Goal: Task Accomplishment & Management: Manage account settings

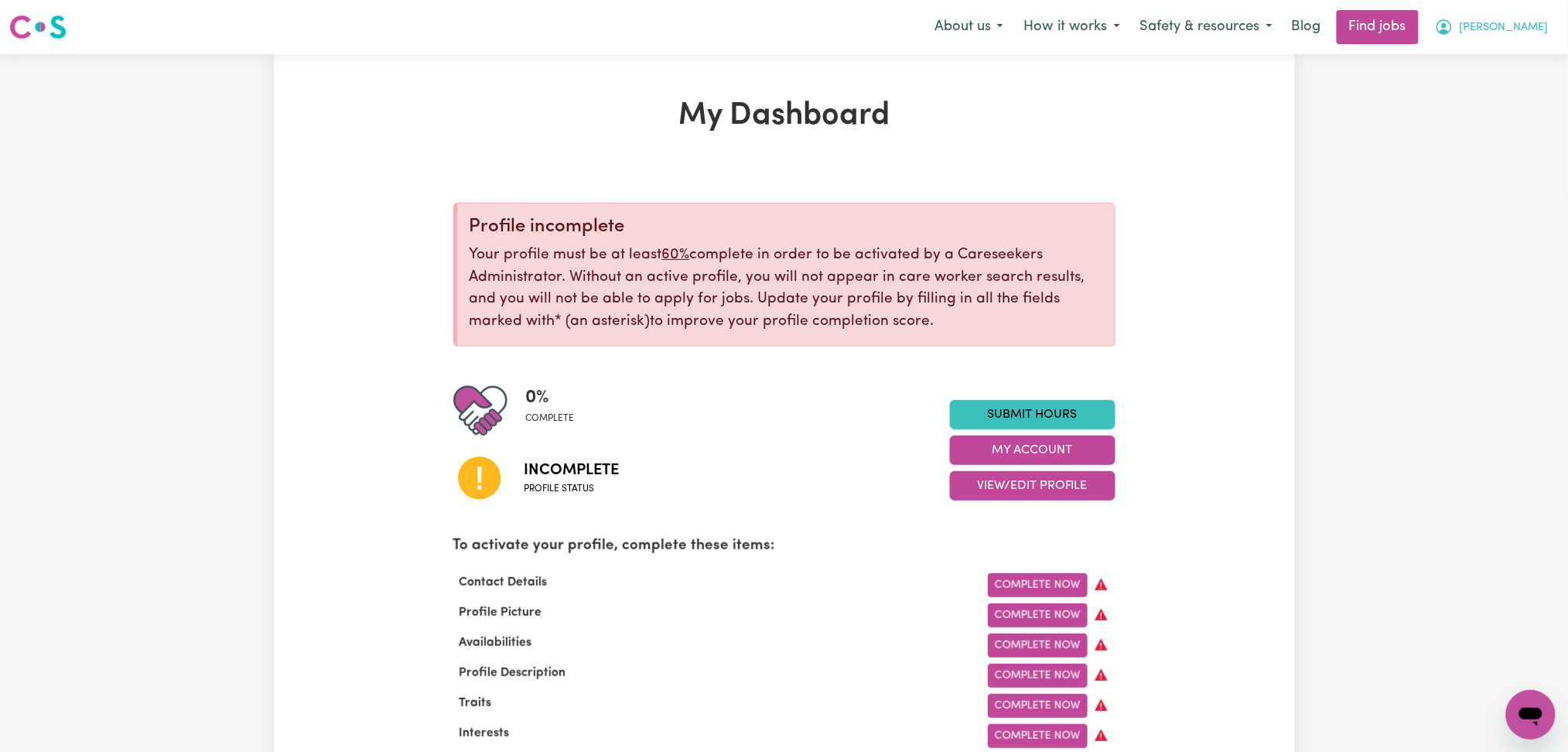
drag, startPoint x: 1528, startPoint y: 32, endPoint x: 1516, endPoint y: 40, distance: 14.4
click at [1520, 36] on span "[PERSON_NAME]" at bounding box center [1504, 28] width 89 height 17
click at [1469, 122] on link "Logout" at bounding box center [1497, 118] width 122 height 29
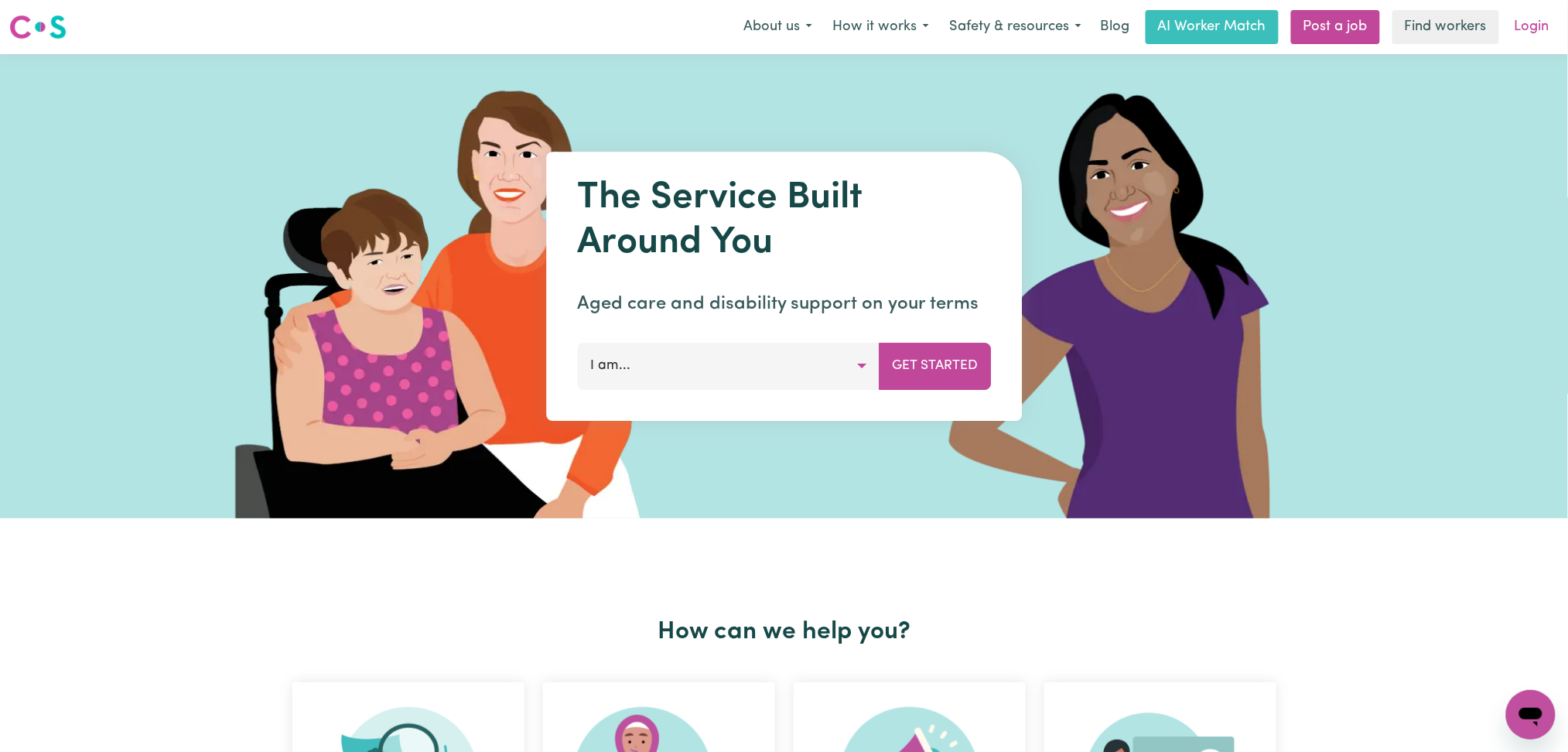
click at [1554, 42] on link "Login" at bounding box center [1531, 27] width 53 height 34
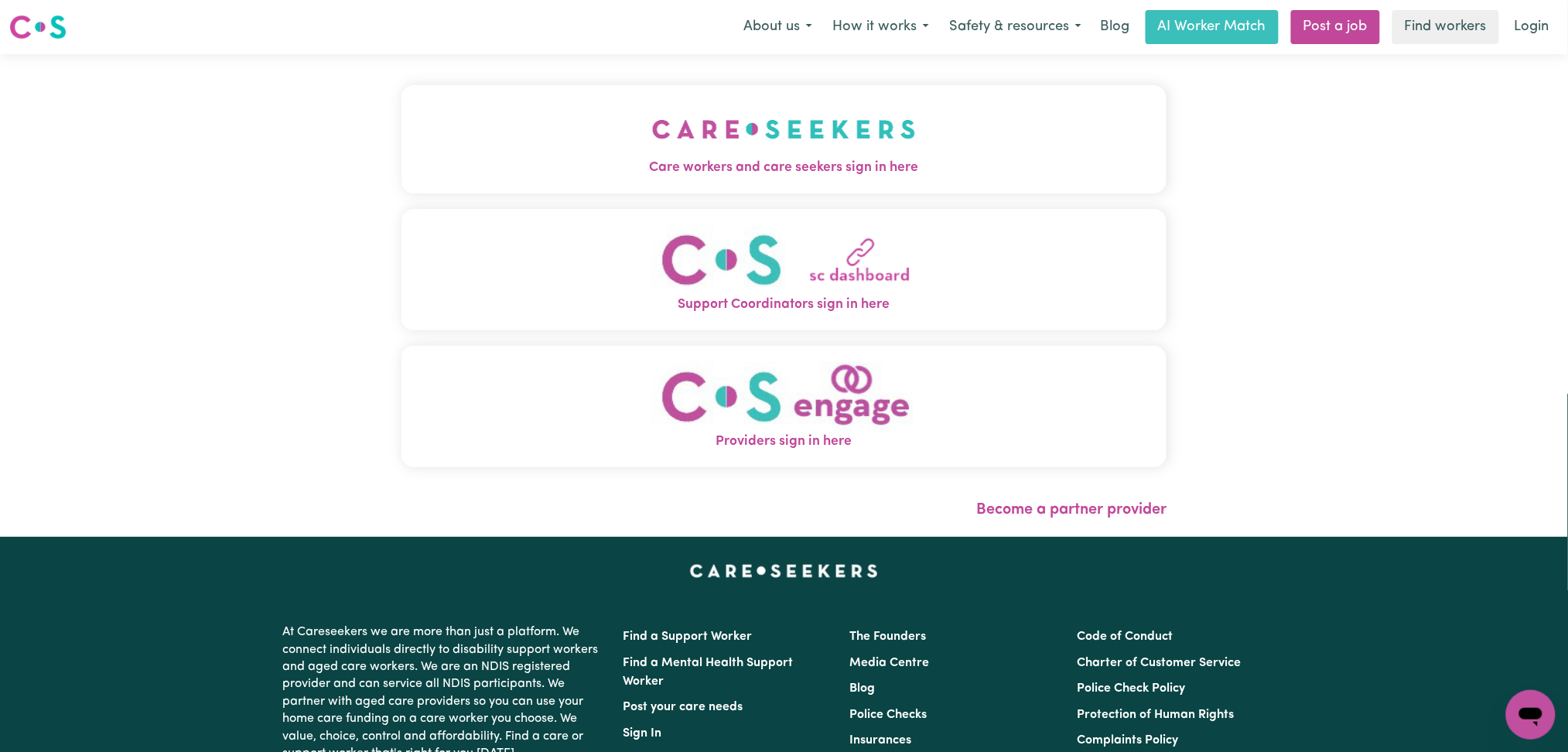
click at [530, 203] on div "Care workers and care seekers sign in here Support Coordinators sign in here Pr…" at bounding box center [784, 284] width 766 height 398
click at [475, 159] on span "Care workers and care seekers sign in here" at bounding box center [784, 167] width 766 height 20
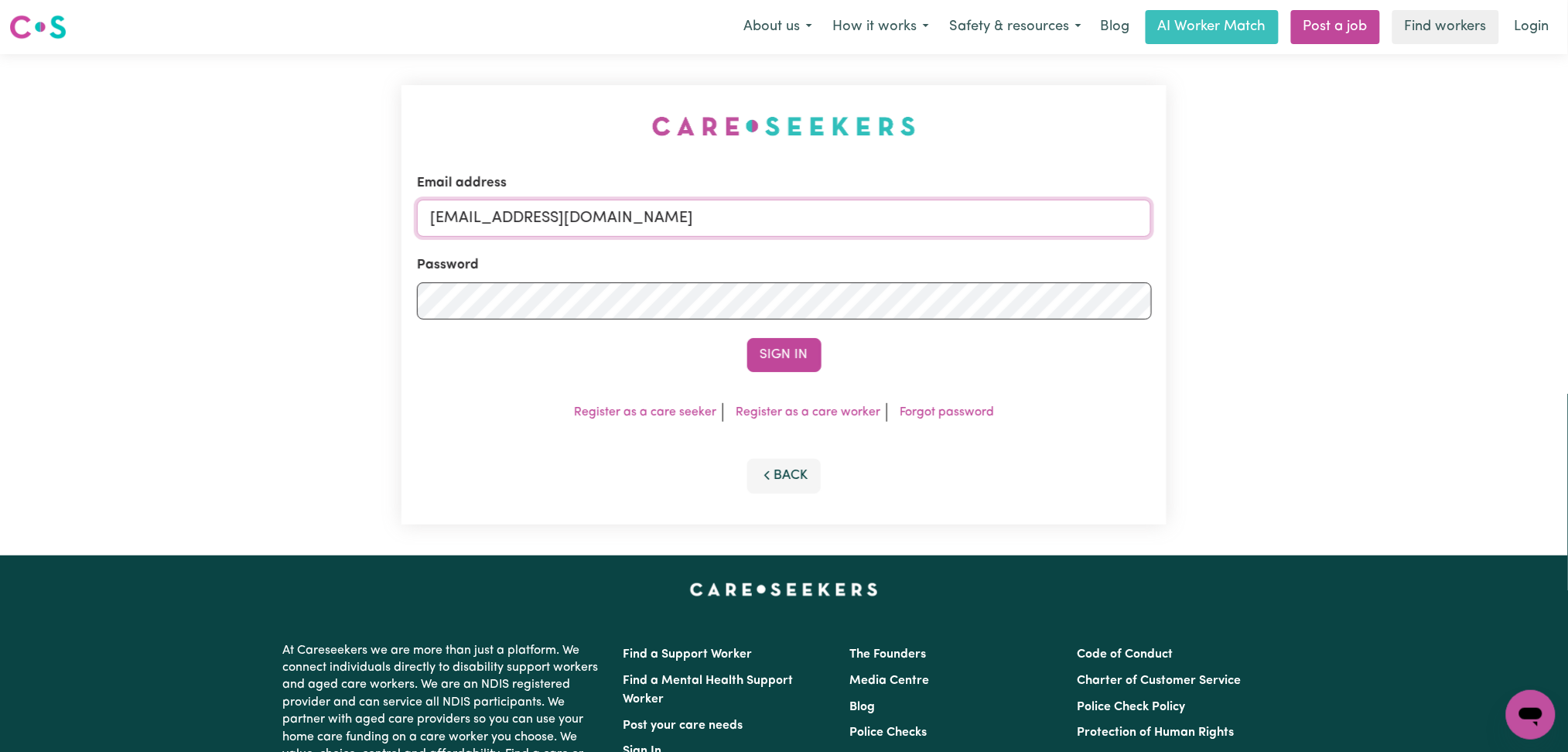
click at [611, 227] on input "[EMAIL_ADDRESS][DOMAIN_NAME]" at bounding box center [784, 218] width 735 height 38
drag, startPoint x: 508, startPoint y: 216, endPoint x: 906, endPoint y: 237, distance: 398.6
click at [906, 237] on div "Email address Superuser~[EMAIL_ADDRESS][DOMAIN_NAME]" at bounding box center [784, 205] width 735 height 64
type input "Superuser~[EMAIL_ADDRESS][DOMAIN_NAME]"
click at [786, 331] on form "Email address Superuser~[EMAIL_ADDRESS][DOMAIN_NAME] Password Sign In" at bounding box center [784, 273] width 735 height 199
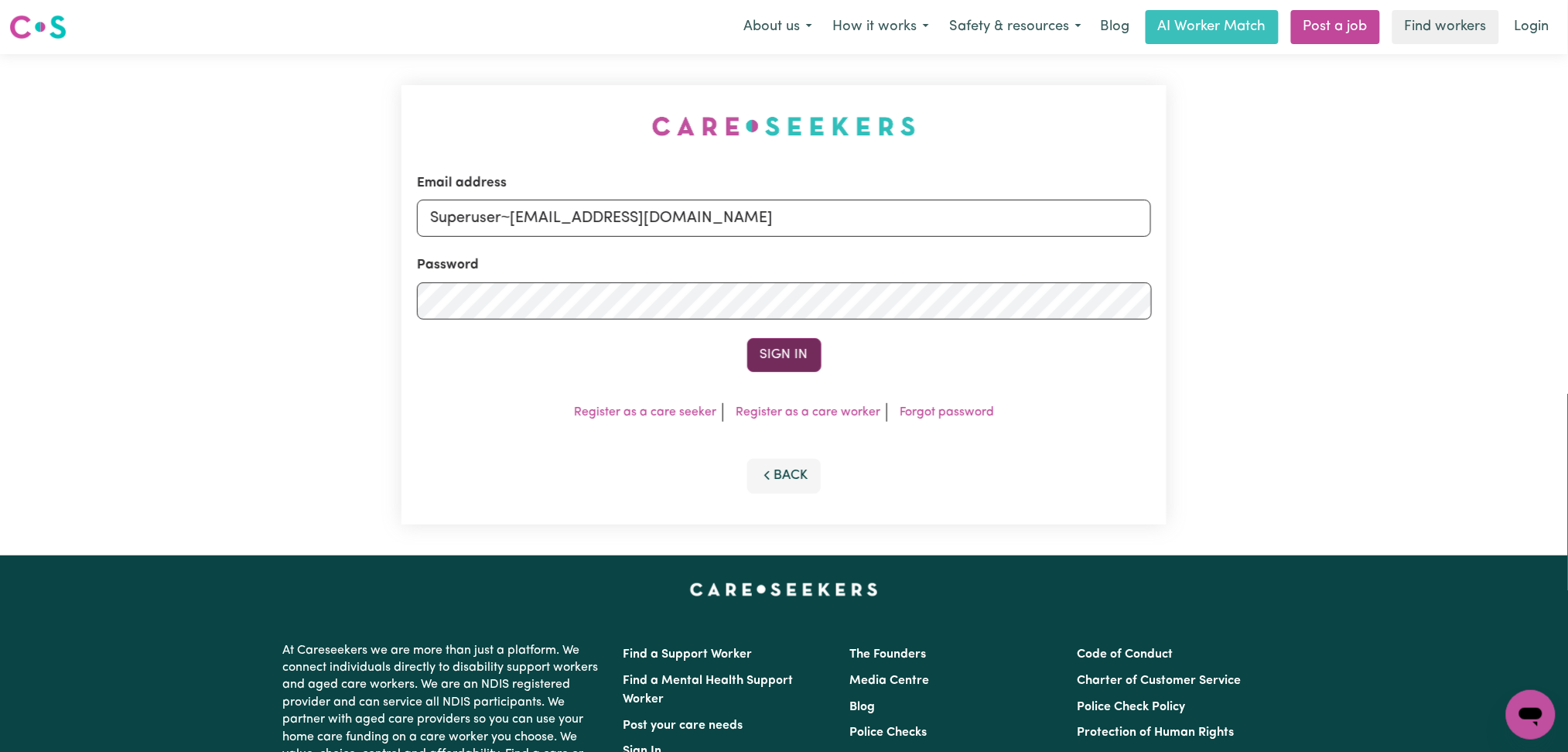
click at [783, 345] on button "Sign In" at bounding box center [784, 355] width 74 height 34
